Goal: Navigation & Orientation: Understand site structure

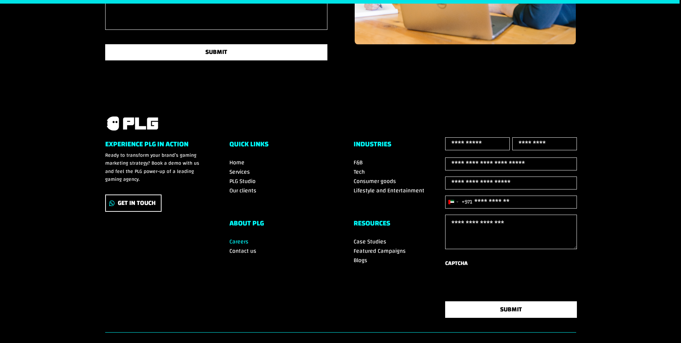
scroll to position [1234, 0]
